Goal: Information Seeking & Learning: Learn about a topic

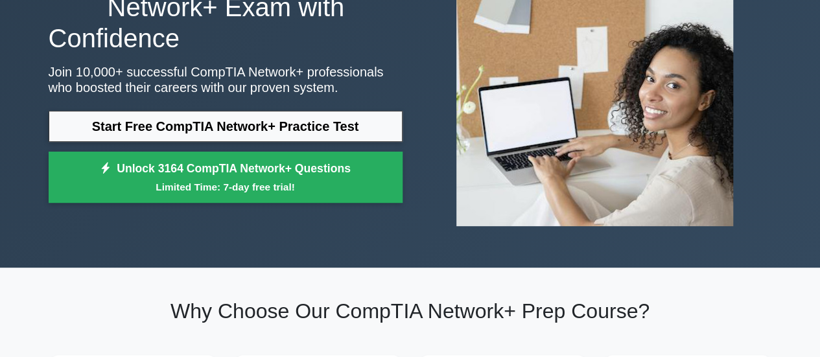
scroll to position [139, 0]
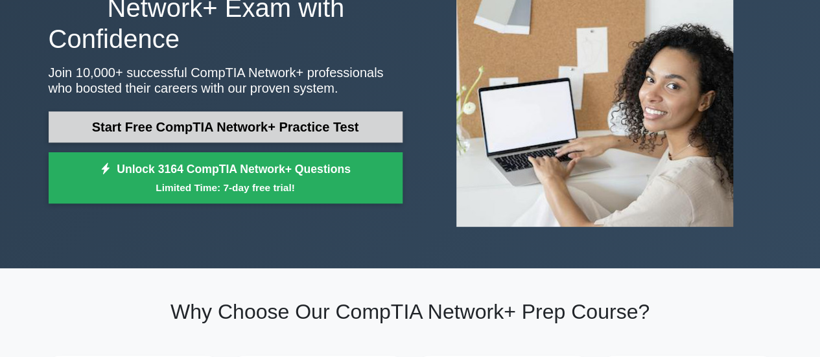
click at [192, 130] on link "Start Free CompTIA Network+ Practice Test" at bounding box center [226, 127] width 354 height 31
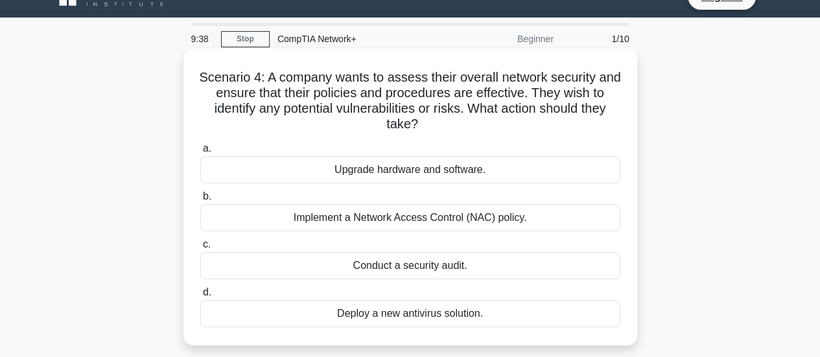
scroll to position [25, 0]
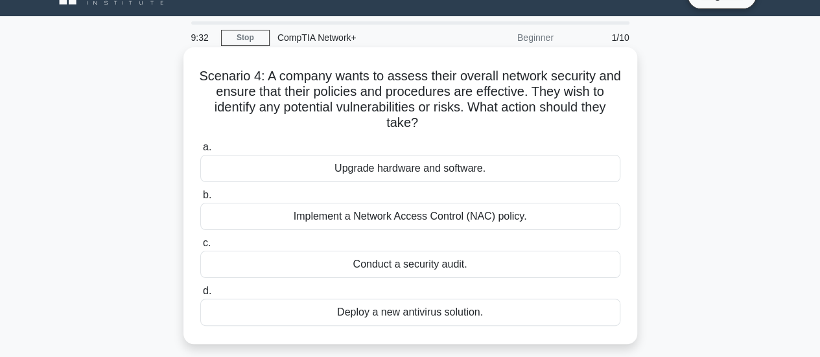
click at [403, 266] on div "Conduct a security audit." at bounding box center [410, 264] width 420 height 27
click at [200, 248] on input "c. Conduct a security audit." at bounding box center [200, 243] width 0 height 8
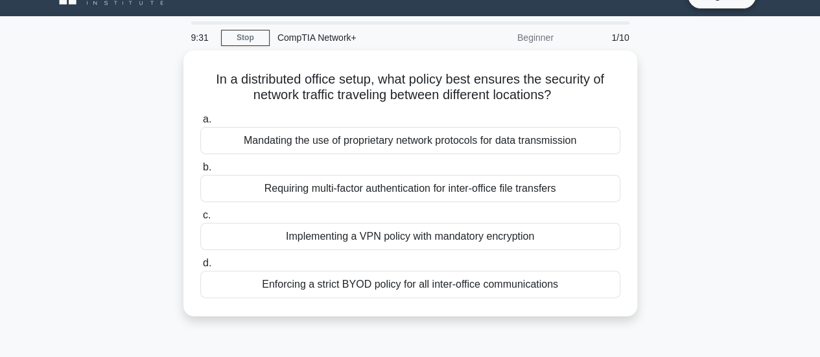
scroll to position [0, 0]
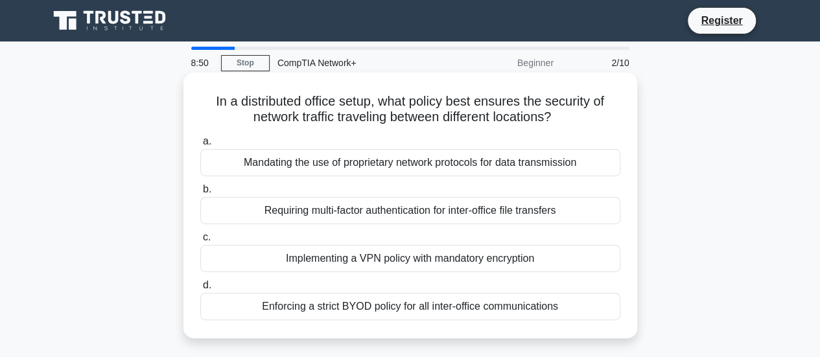
click at [420, 213] on div "Requiring multi-factor authentication for inter-office file transfers" at bounding box center [410, 210] width 420 height 27
click at [200, 194] on input "b. Requiring multi-factor authentication for inter-office file transfers" at bounding box center [200, 189] width 0 height 8
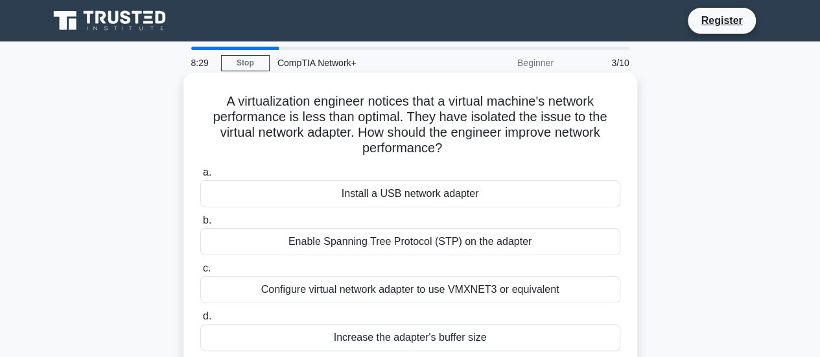
click at [463, 295] on div "Configure virtual network adapter to use VMXNET3 or equivalent" at bounding box center [410, 289] width 420 height 27
click at [200, 273] on input "c. Configure virtual network adapter to use VMXNET3 or equivalent" at bounding box center [200, 269] width 0 height 8
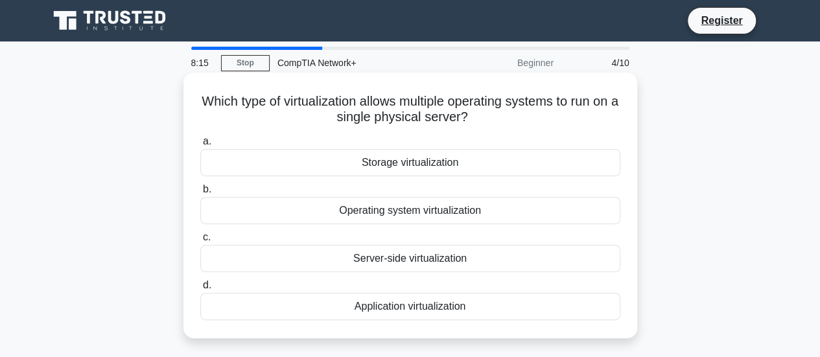
click at [446, 211] on div "Operating system virtualization" at bounding box center [410, 210] width 420 height 27
click at [200, 194] on input "b. Operating system virtualization" at bounding box center [200, 189] width 0 height 8
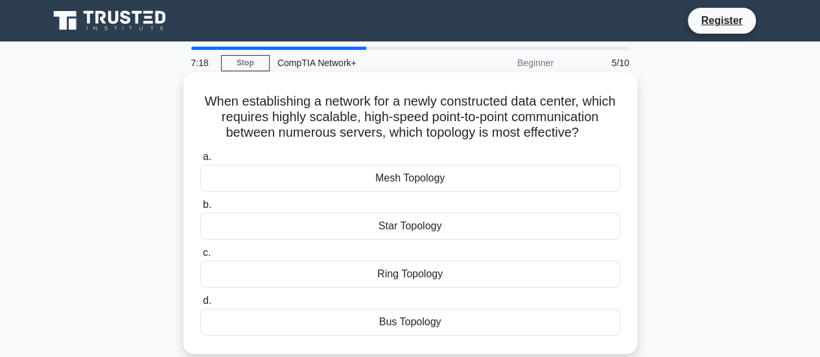
click at [401, 230] on div "Star Topology" at bounding box center [410, 226] width 420 height 27
click at [200, 209] on input "b. Star Topology" at bounding box center [200, 205] width 0 height 8
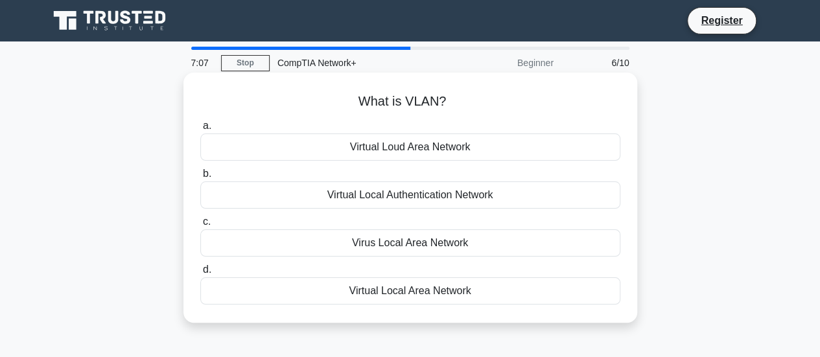
click at [414, 292] on div "Virtual Local Area Network" at bounding box center [410, 291] width 420 height 27
click at [200, 274] on input "d. Virtual Local Area Network" at bounding box center [200, 270] width 0 height 8
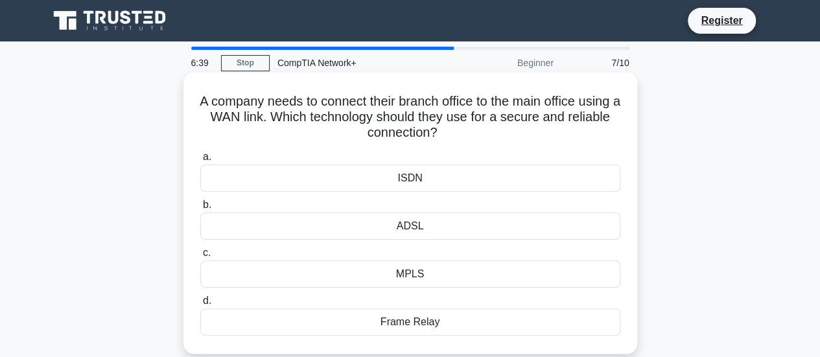
click at [414, 272] on div "MPLS" at bounding box center [410, 274] width 420 height 27
click at [200, 257] on input "c. MPLS" at bounding box center [200, 253] width 0 height 8
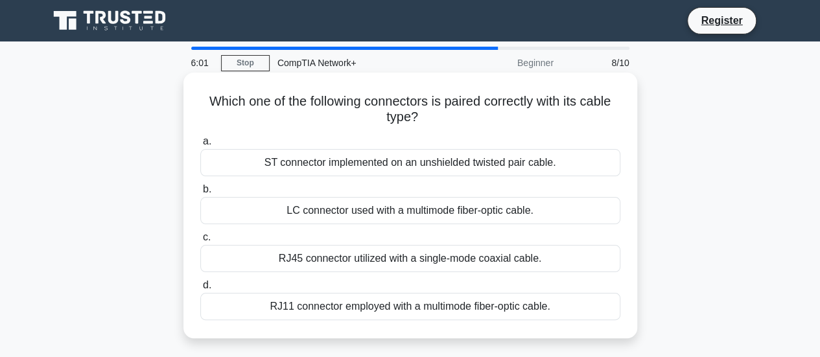
click at [409, 219] on div "LC connector used with a multimode fiber-optic cable." at bounding box center [410, 210] width 420 height 27
click at [200, 194] on input "b. LC connector used with a multimode fiber-optic cable." at bounding box center [200, 189] width 0 height 8
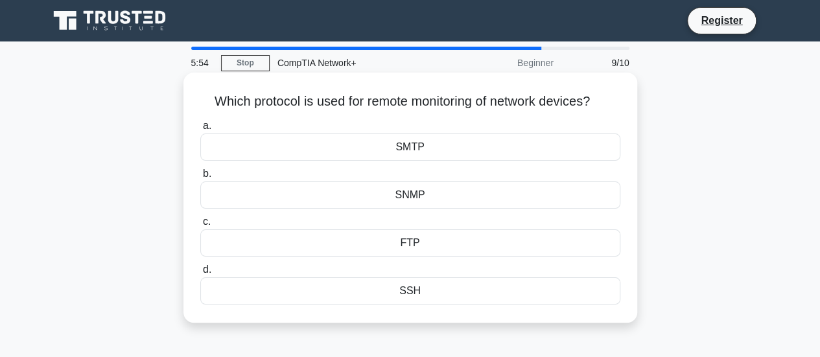
click at [425, 291] on div "SSH" at bounding box center [410, 291] width 420 height 27
click at [200, 274] on input "d. SSH" at bounding box center [200, 270] width 0 height 8
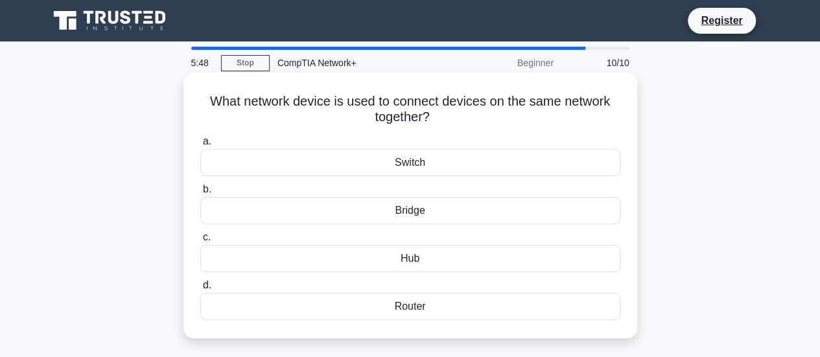
click at [429, 164] on div "Switch" at bounding box center [410, 162] width 420 height 27
click at [200, 146] on input "a. Switch" at bounding box center [200, 141] width 0 height 8
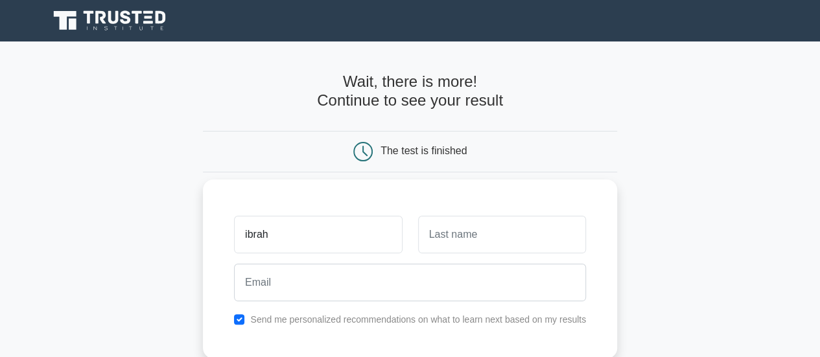
type input "ibrah"
type input "muwa"
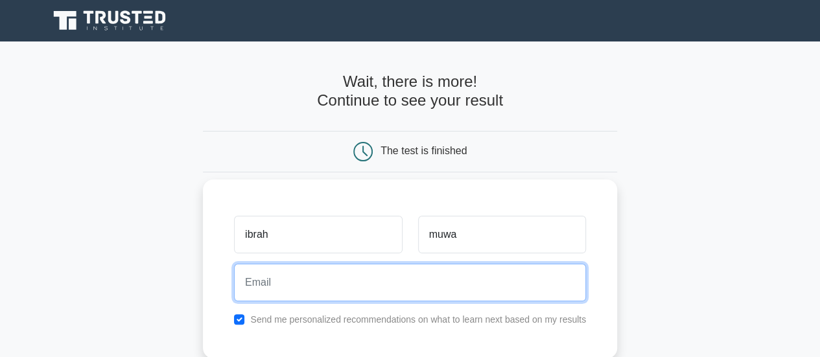
click at [342, 272] on input "email" at bounding box center [410, 283] width 352 height 38
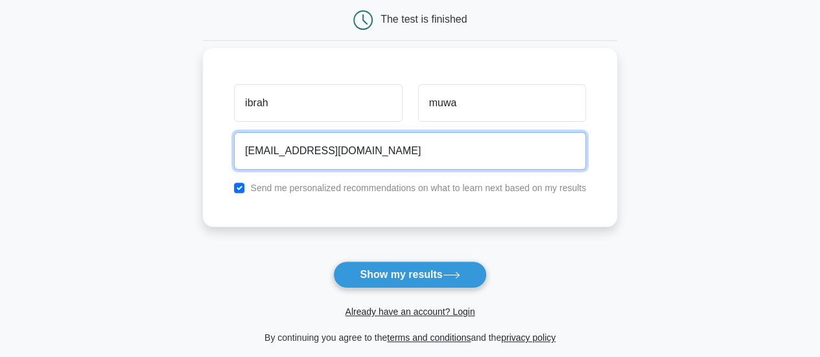
scroll to position [132, 0]
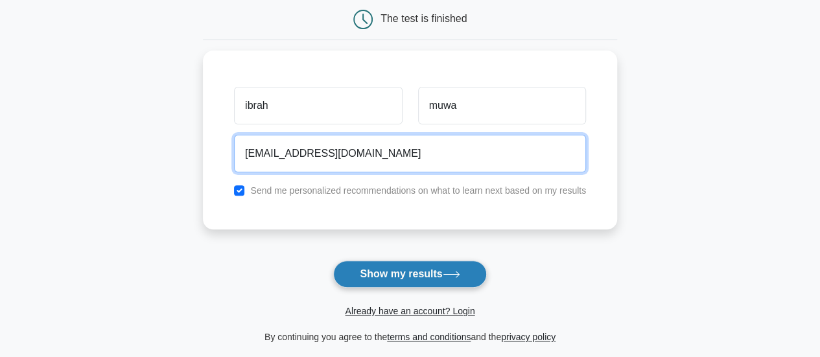
type input "ibbrahimmk@icloud.com"
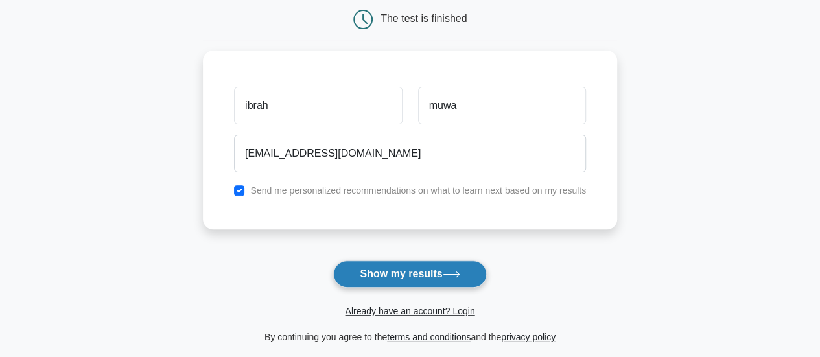
click at [440, 273] on button "Show my results" at bounding box center [409, 274] width 153 height 27
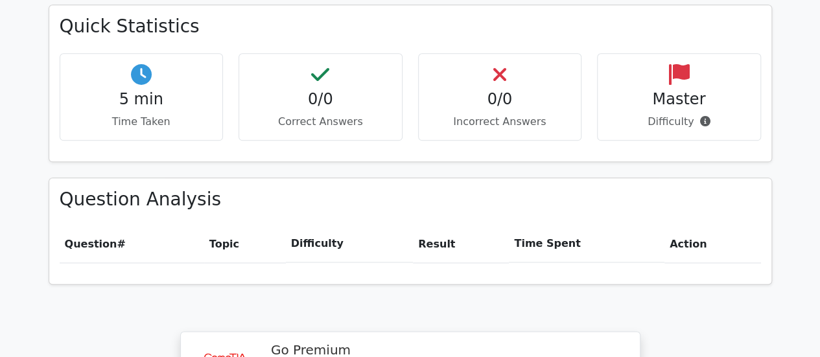
scroll to position [734, 0]
